Goal: Task Accomplishment & Management: Manage account settings

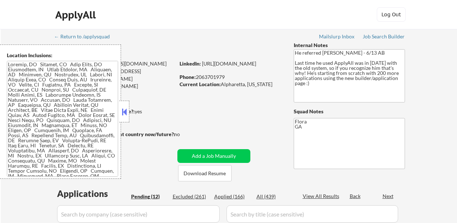
select select ""pending""
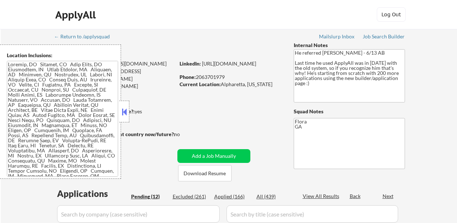
select select ""pending""
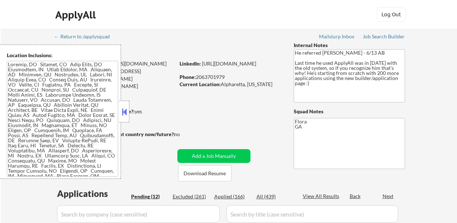
select select ""pending""
click at [126, 115] on button at bounding box center [124, 111] width 8 height 11
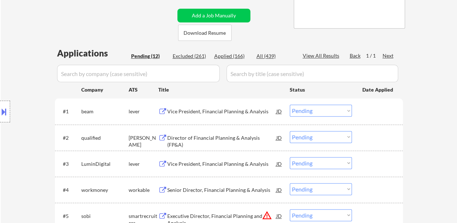
scroll to position [145, 0]
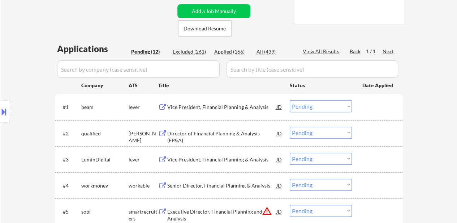
click at [230, 105] on div "Vice President, Financial Planning & Analysis" at bounding box center [221, 106] width 109 height 7
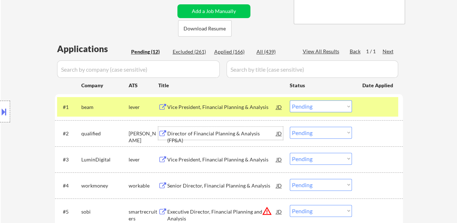
click at [220, 130] on div "Director of Financial Planning & Analysis (FP&A)" at bounding box center [221, 137] width 109 height 14
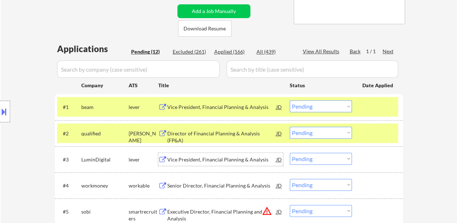
click at [238, 154] on div "Vice President, Financial Planning & Analysis" at bounding box center [221, 158] width 109 height 13
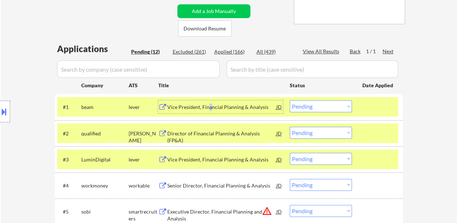
click at [210, 106] on div "Vice President, Financial Planning & Analysis" at bounding box center [221, 106] width 109 height 7
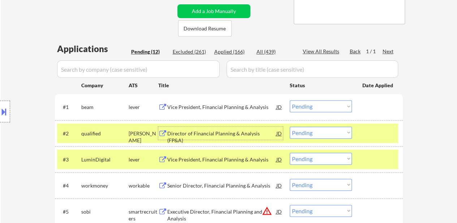
click at [228, 135] on div "Director of Financial Planning & Analysis (FP&A)" at bounding box center [221, 137] width 109 height 14
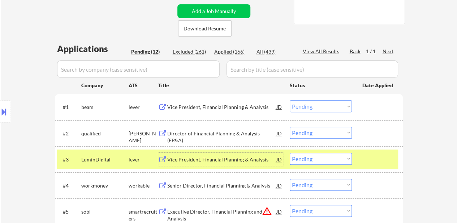
click at [217, 159] on div "Vice President, Financial Planning & Analysis" at bounding box center [221, 159] width 109 height 7
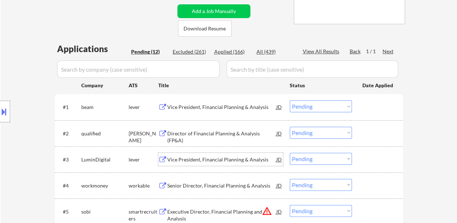
click at [306, 103] on select "Choose an option... Pending Applied Excluded (Questions) Excluded (Expired) Exc…" at bounding box center [321, 106] width 62 height 12
click at [290, 100] on select "Choose an option... Pending Applied Excluded (Questions) Excluded (Expired) Exc…" at bounding box center [321, 106] width 62 height 12
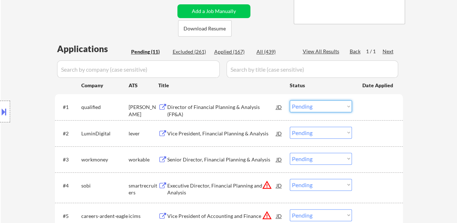
click at [311, 106] on select "Choose an option... Pending Applied Excluded (Questions) Excluded (Expired) Exc…" at bounding box center [321, 106] width 62 height 12
click at [290, 100] on select "Choose an option... Pending Applied Excluded (Questions) Excluded (Expired) Exc…" at bounding box center [321, 106] width 62 height 12
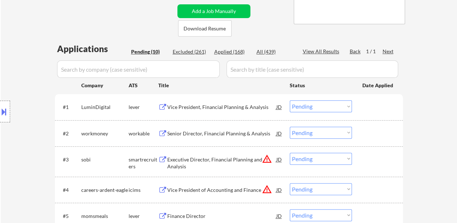
click at [306, 106] on select "Choose an option... Pending Applied Excluded (Questions) Excluded (Expired) Exc…" at bounding box center [321, 106] width 62 height 12
click at [290, 100] on select "Choose an option... Pending Applied Excluded (Questions) Excluded (Expired) Exc…" at bounding box center [321, 106] width 62 height 12
click at [217, 134] on div "Senior Director, Financial Planning & Analysis" at bounding box center [221, 133] width 109 height 7
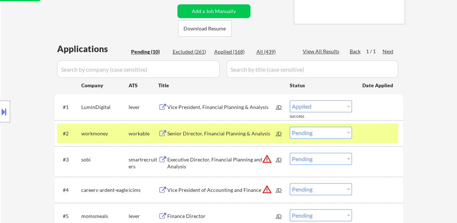
select select ""pending""
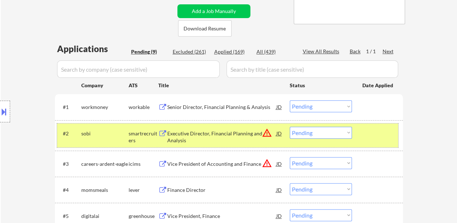
drag, startPoint x: 382, startPoint y: 134, endPoint x: 262, endPoint y: 139, distance: 120.8
click at [382, 135] on div at bounding box center [378, 132] width 32 height 13
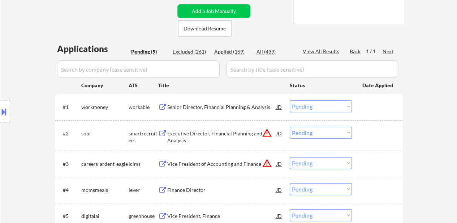
click at [249, 132] on div "Executive Director, Financial Planning and Analysis" at bounding box center [221, 137] width 109 height 14
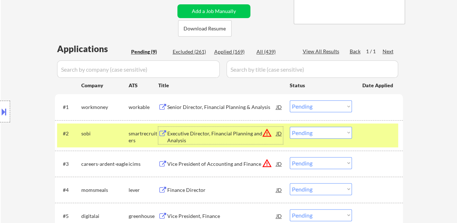
click at [216, 168] on div "Vice President of Accounting and Finance" at bounding box center [221, 163] width 109 height 13
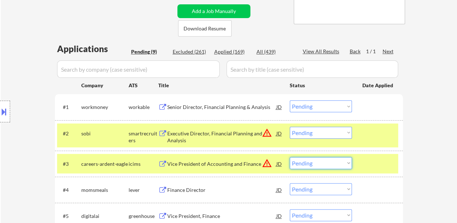
click at [298, 164] on select "Choose an option... Pending Applied Excluded (Questions) Excluded (Expired) Exc…" at bounding box center [321, 163] width 62 height 12
click at [290, 157] on select "Choose an option... Pending Applied Excluded (Questions) Excluded (Expired) Exc…" at bounding box center [321, 163] width 62 height 12
click at [193, 189] on div "Finance Director" at bounding box center [221, 189] width 109 height 7
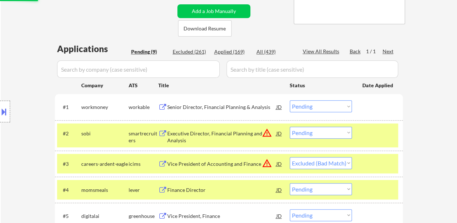
select select ""pending""
